Goal: Obtain resource: Download file/media

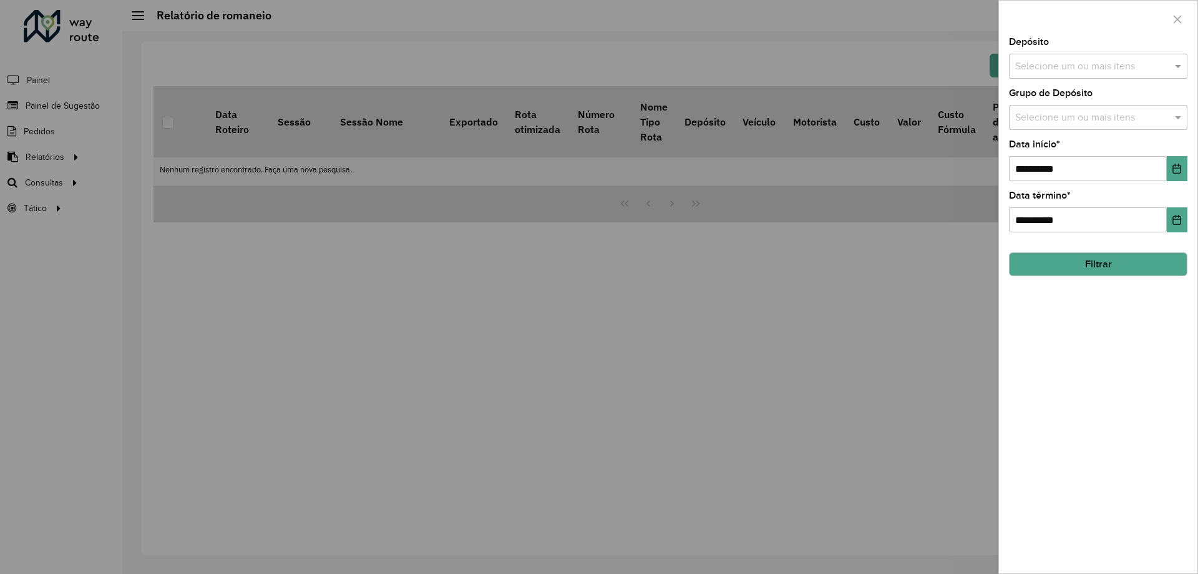
click at [1054, 57] on div "Selecione um ou mais itens" at bounding box center [1098, 66] width 178 height 25
click at [1048, 162] on ng-dropdown-panel "Selecionar Todos Limpar seleção AS - BH CDD [GEOGRAPHIC_DATA]" at bounding box center [1098, 126] width 178 height 83
click at [1053, 154] on div "CDD [GEOGRAPHIC_DATA]" at bounding box center [1098, 149] width 177 height 21
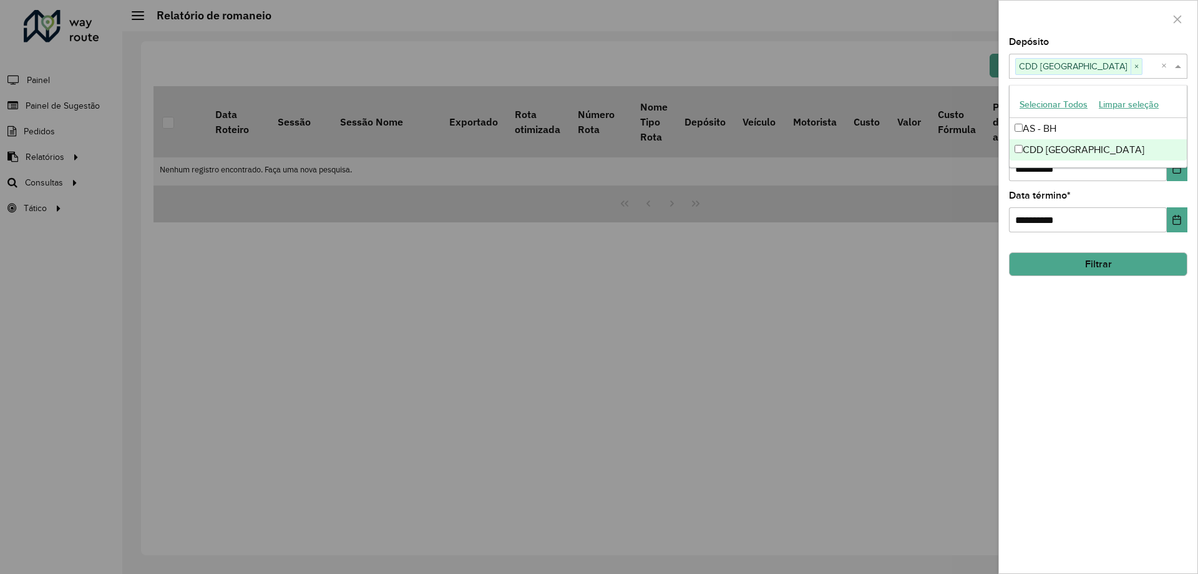
click at [1064, 247] on hb-field-button "Filtrar" at bounding box center [1098, 259] width 178 height 34
click at [1074, 263] on button "Filtrar" at bounding box center [1098, 264] width 178 height 24
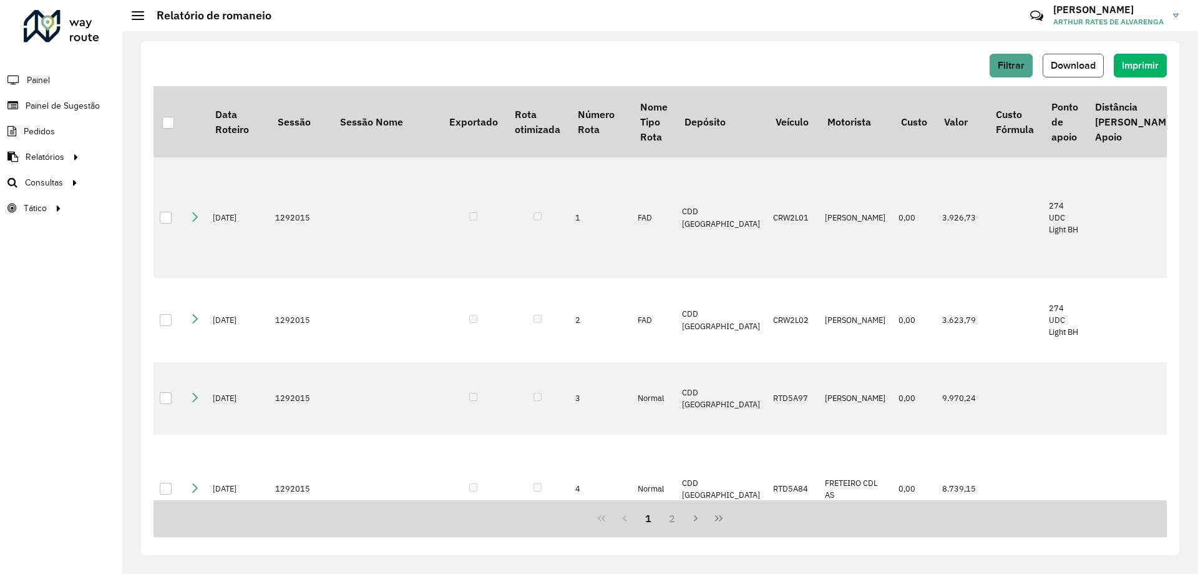
click at [1069, 64] on span "Download" at bounding box center [1073, 65] width 45 height 11
